Goal: Navigation & Orientation: Find specific page/section

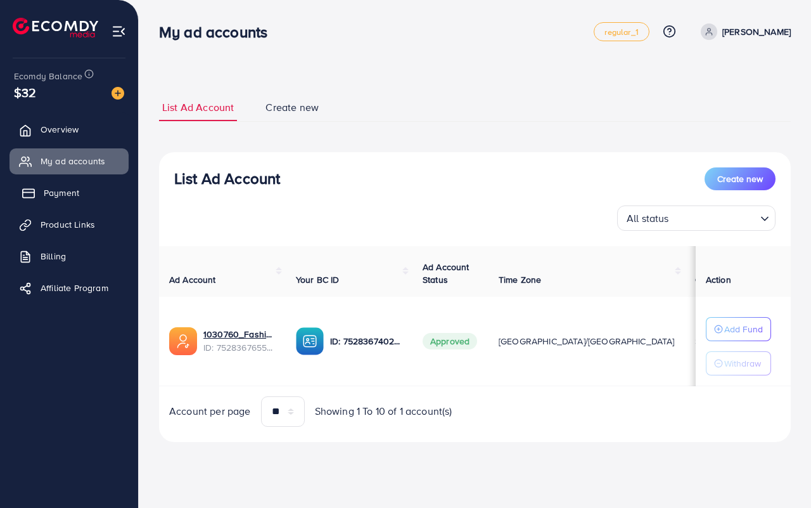
click at [40, 198] on link "Payment" at bounding box center [69, 192] width 119 height 25
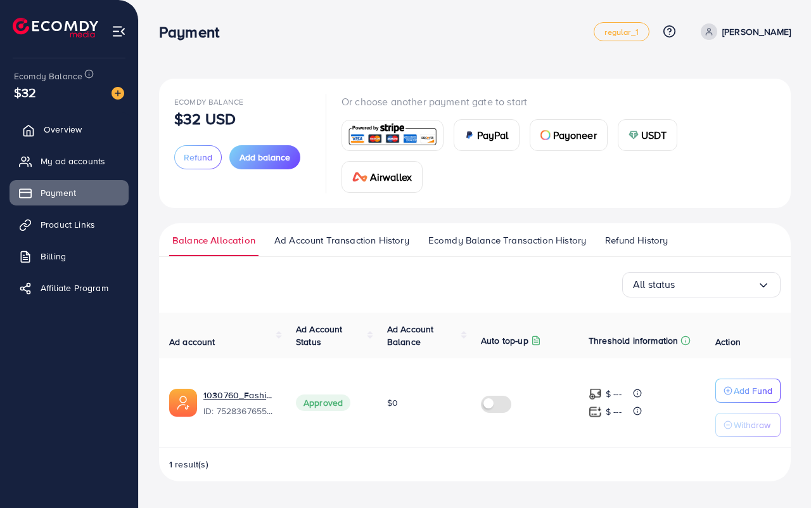
click at [61, 131] on span "Overview" at bounding box center [63, 129] width 38 height 13
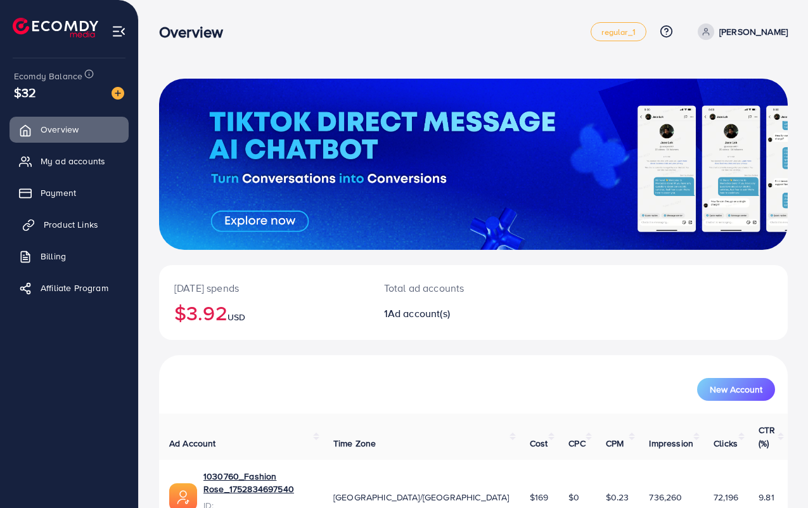
click at [51, 225] on span "Product Links" at bounding box center [71, 224] width 55 height 13
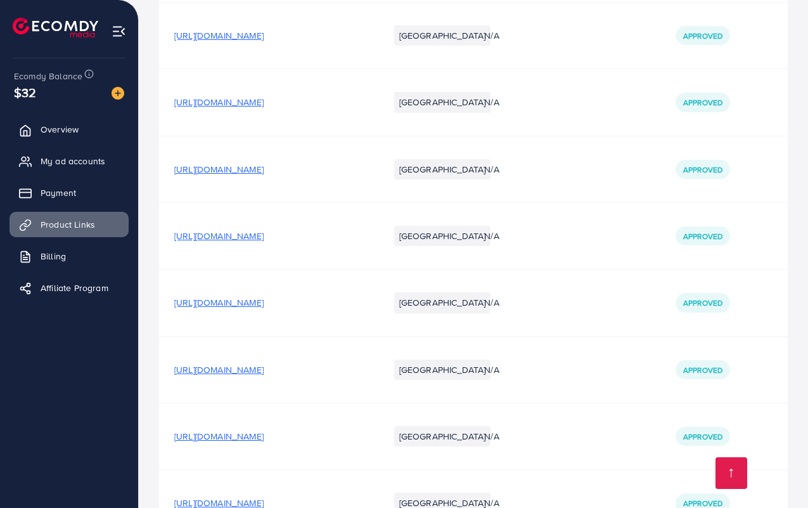
scroll to position [1235, 0]
